Goal: Transaction & Acquisition: Purchase product/service

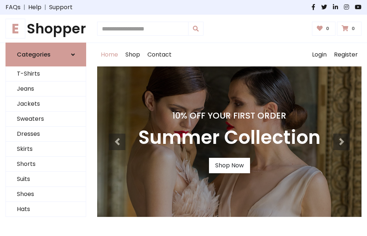
click at [183, 118] on h4 "10% Off Your First Order" at bounding box center [229, 115] width 182 height 10
click at [229, 165] on link "Shop Now" at bounding box center [229, 165] width 41 height 15
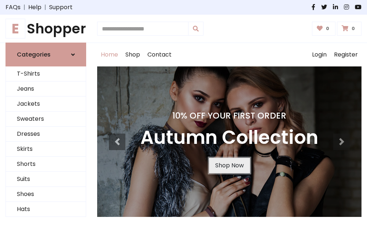
click at [229, 165] on link "Shop Now" at bounding box center [229, 165] width 41 height 15
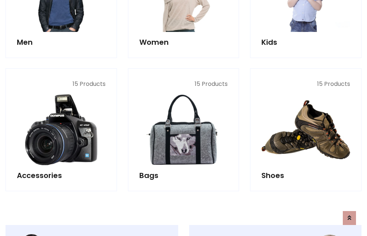
scroll to position [730, 0]
